Goal: Task Accomplishment & Management: Manage account settings

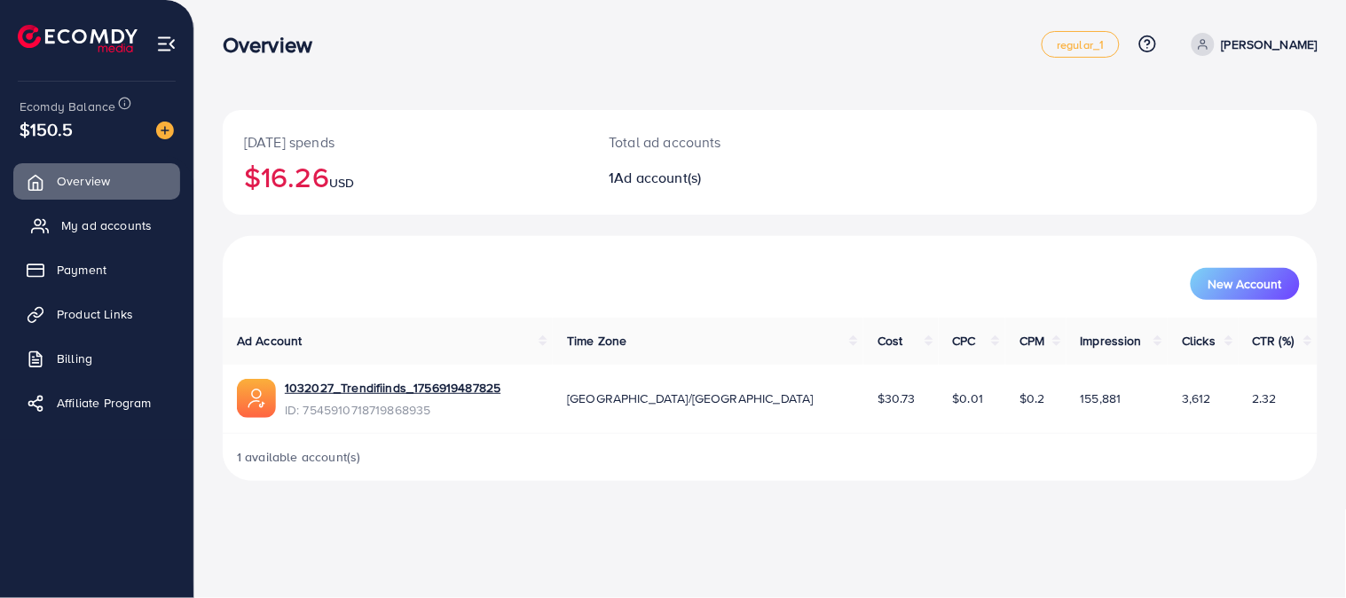
click at [134, 234] on span "My ad accounts" at bounding box center [106, 225] width 90 height 18
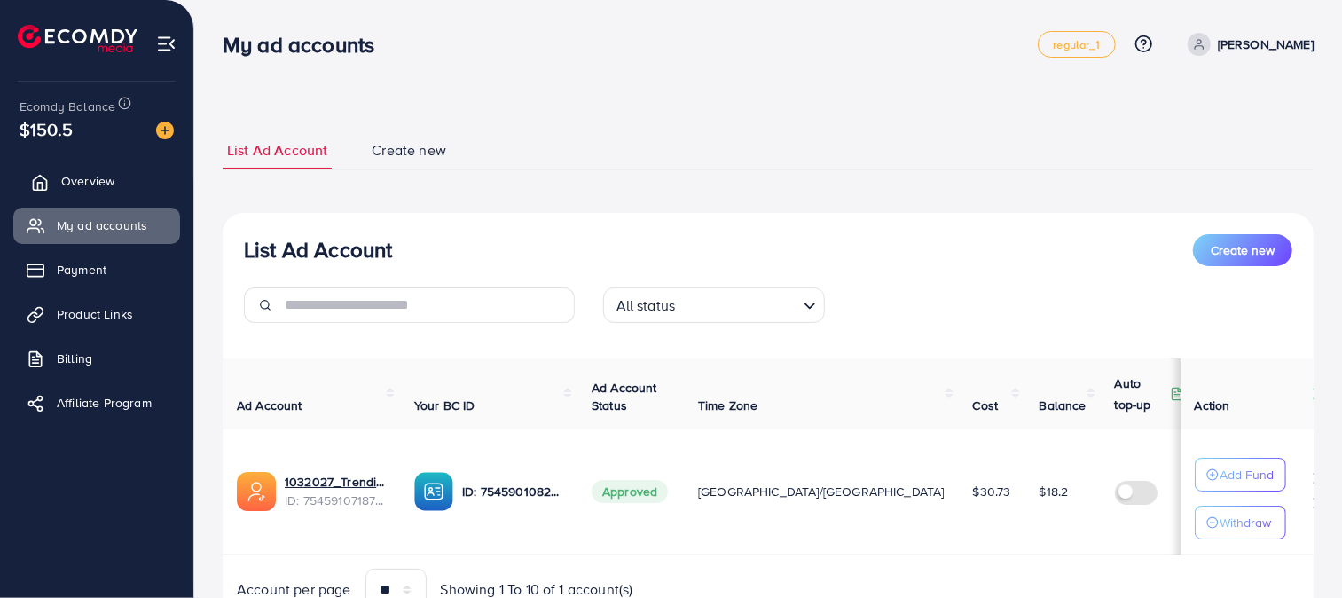
click at [112, 176] on span "Overview" at bounding box center [87, 181] width 53 height 18
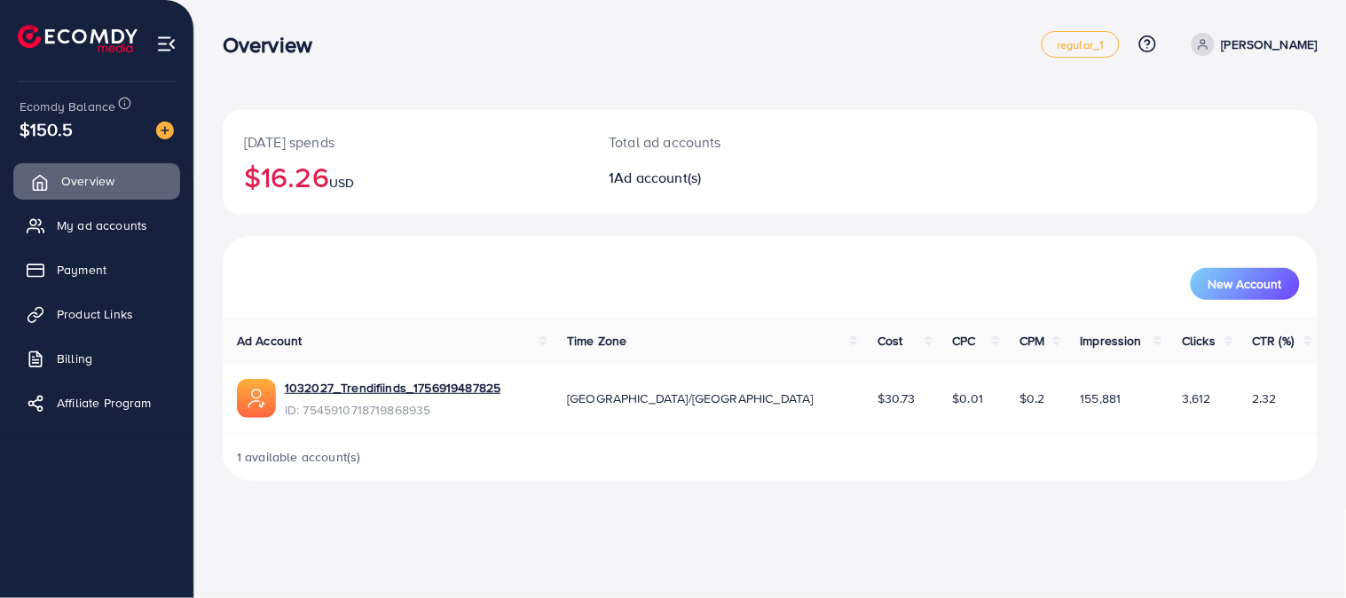
click at [112, 177] on span "Overview" at bounding box center [87, 181] width 53 height 18
click at [96, 216] on span "My ad accounts" at bounding box center [106, 225] width 90 height 18
